Goal: Information Seeking & Learning: Learn about a topic

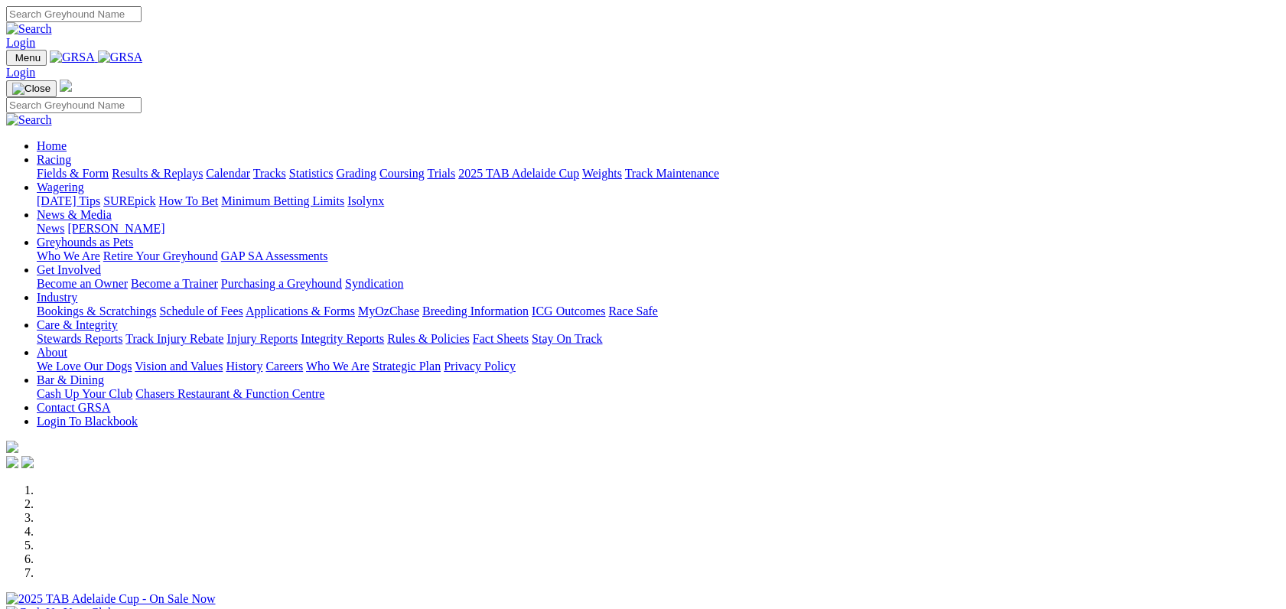
click at [106, 167] on link "Fields & Form" at bounding box center [73, 173] width 72 height 13
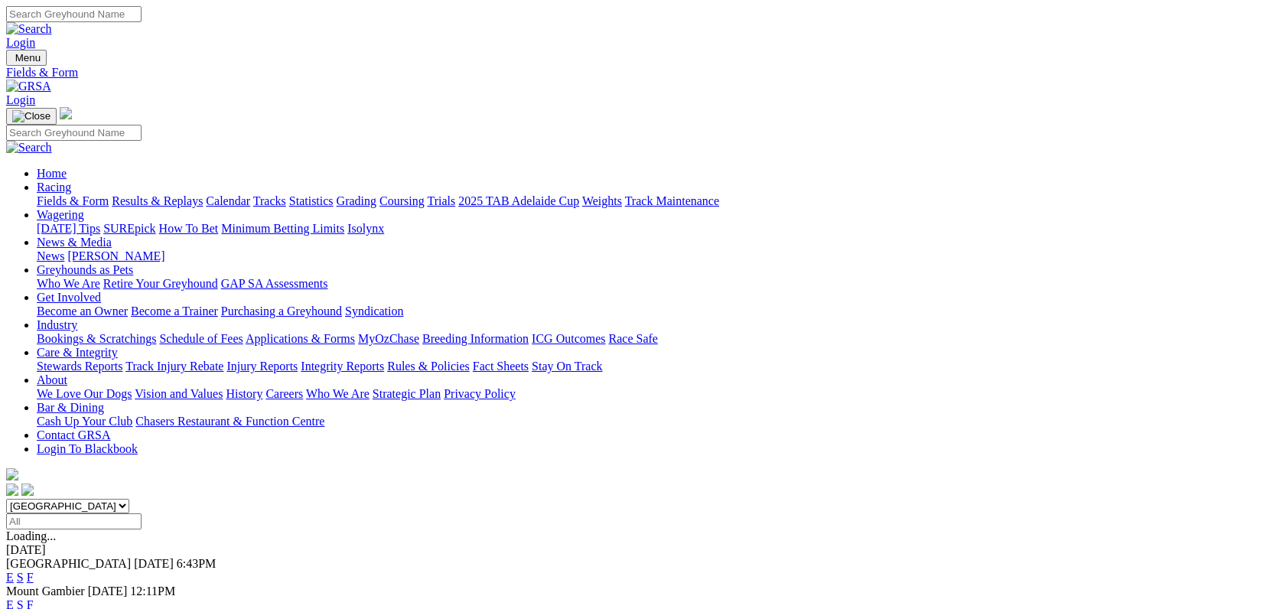
click at [34, 571] on link "F" at bounding box center [30, 577] width 7 height 13
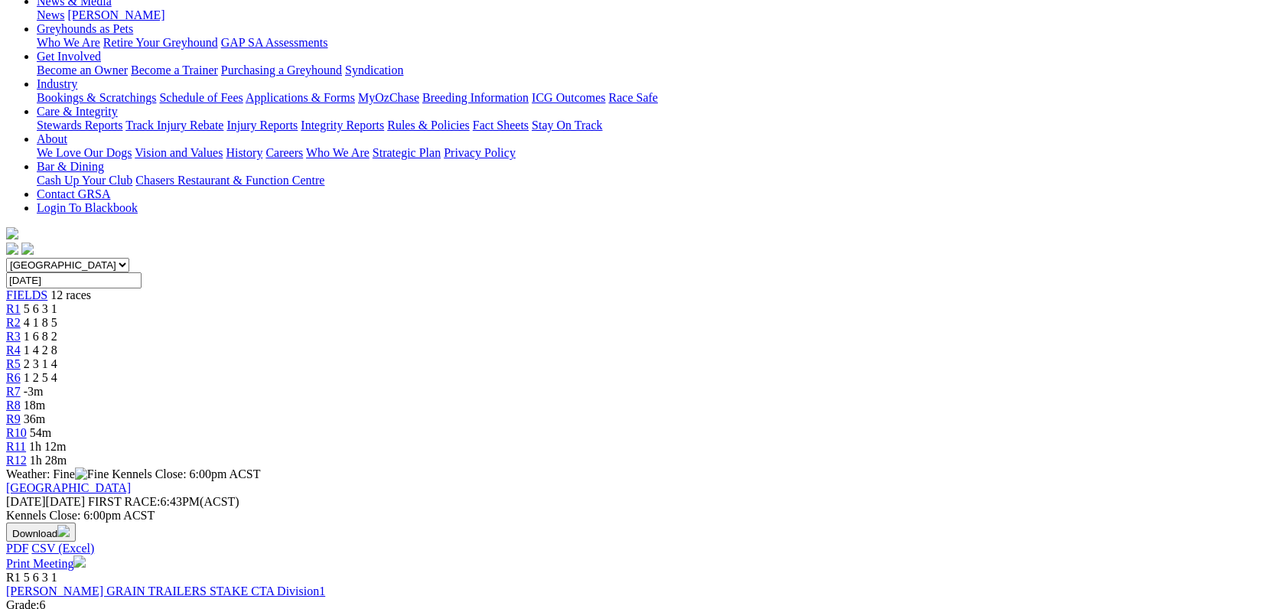
scroll to position [245, 0]
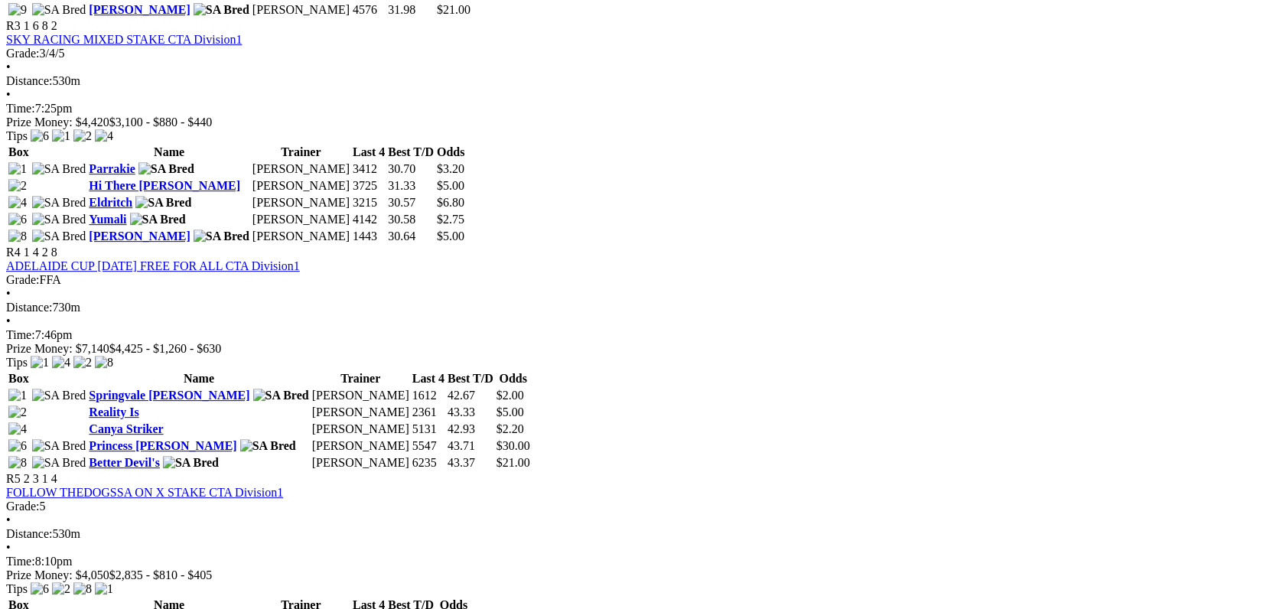
scroll to position [1338, 0]
